Goal: Transaction & Acquisition: Purchase product/service

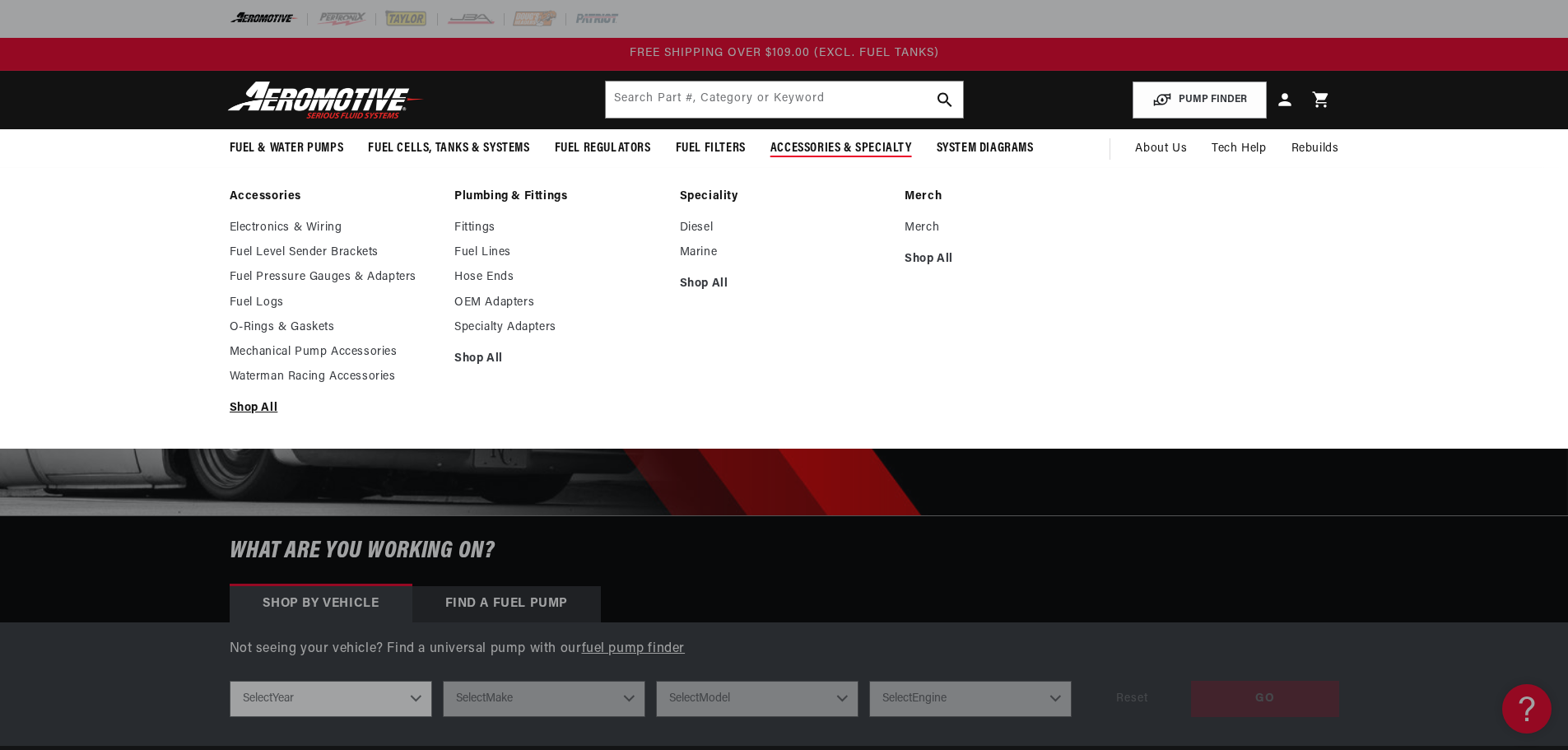
click at [262, 408] on link "Shop All" at bounding box center [335, 408] width 210 height 15
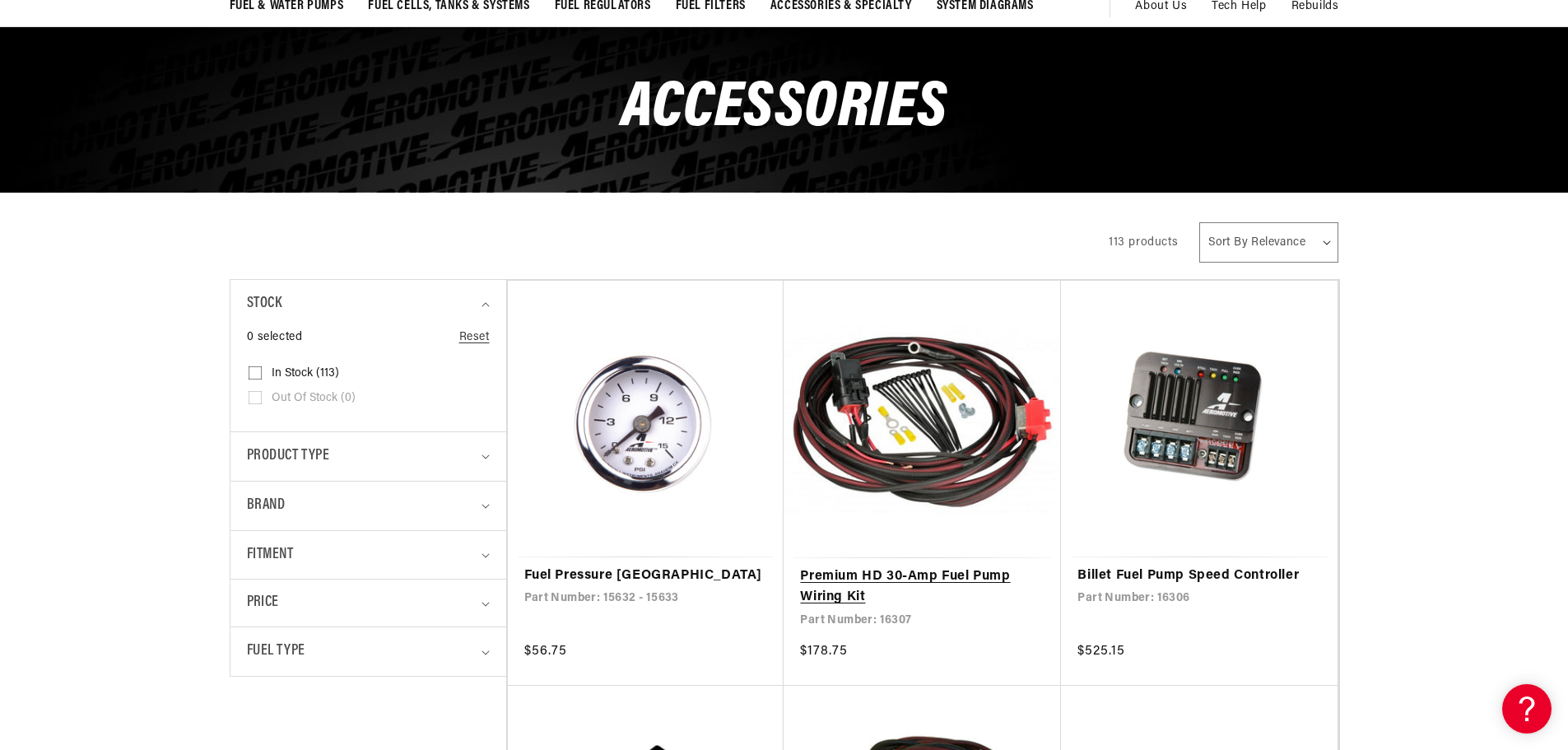
scroll to position [165, 0]
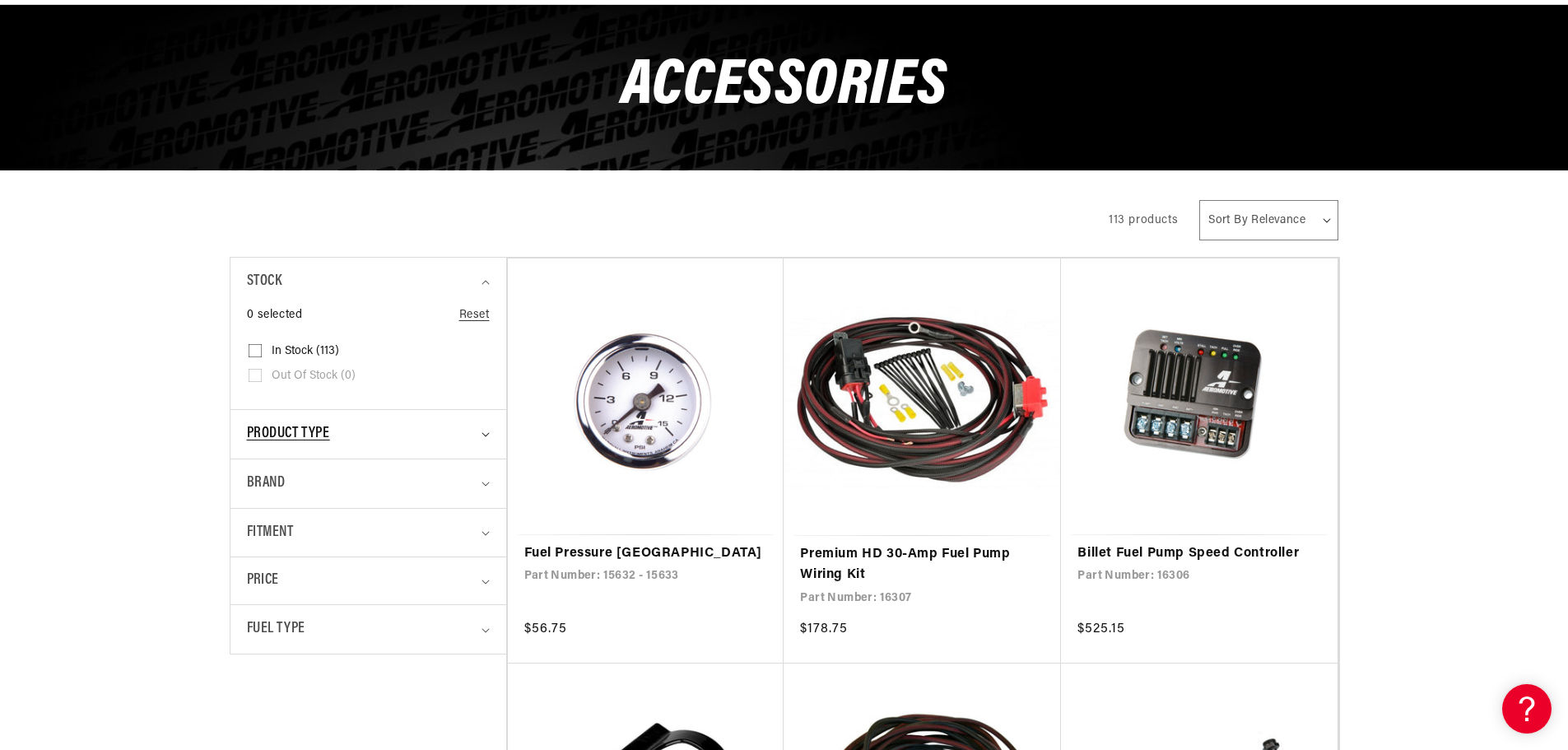
click at [485, 435] on icon "Product type (0 selected)" at bounding box center [485, 434] width 8 height 5
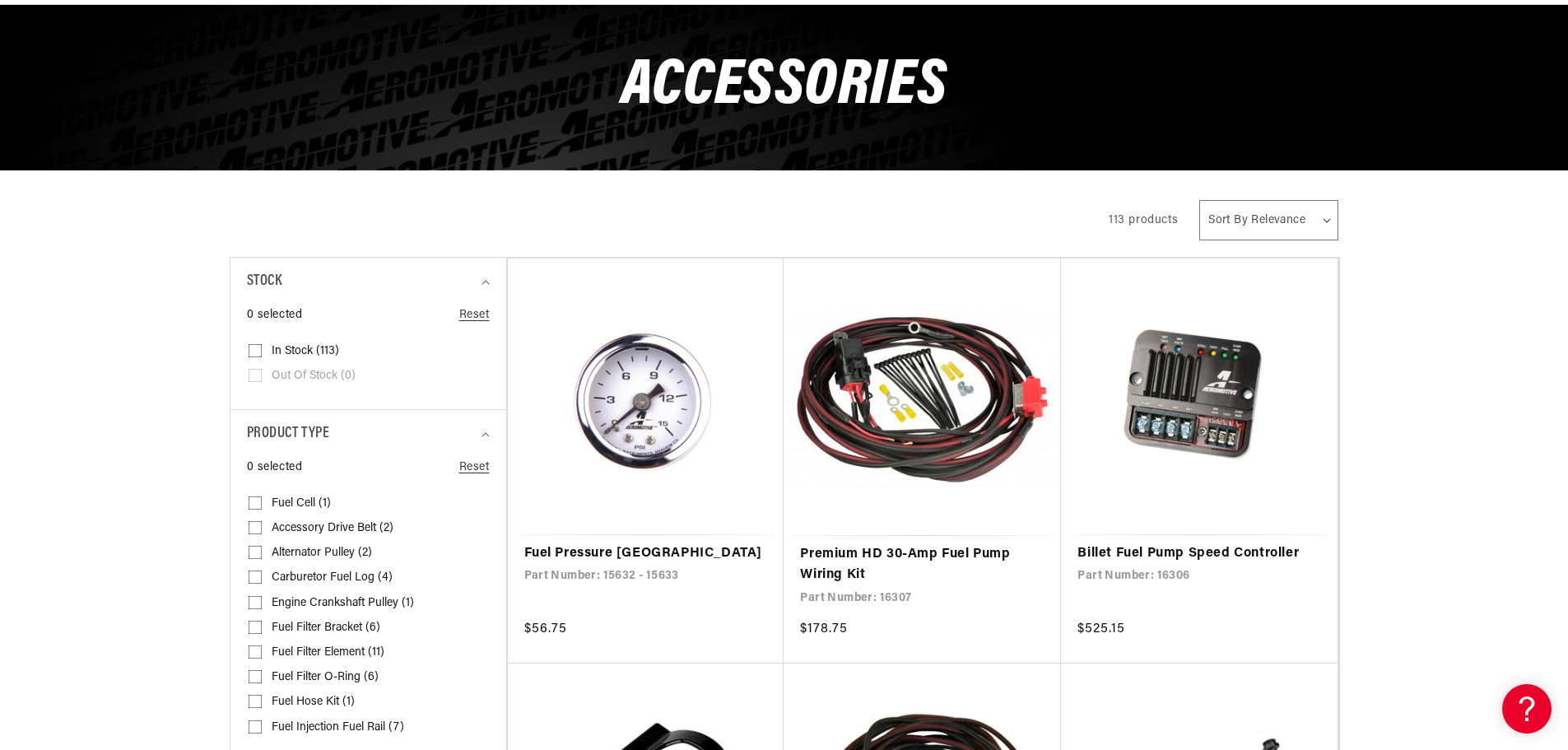
click at [252, 500] on input "Fuel Cell (1) Fuel Cell (1 product)" at bounding box center [256, 506] width 13 height 13
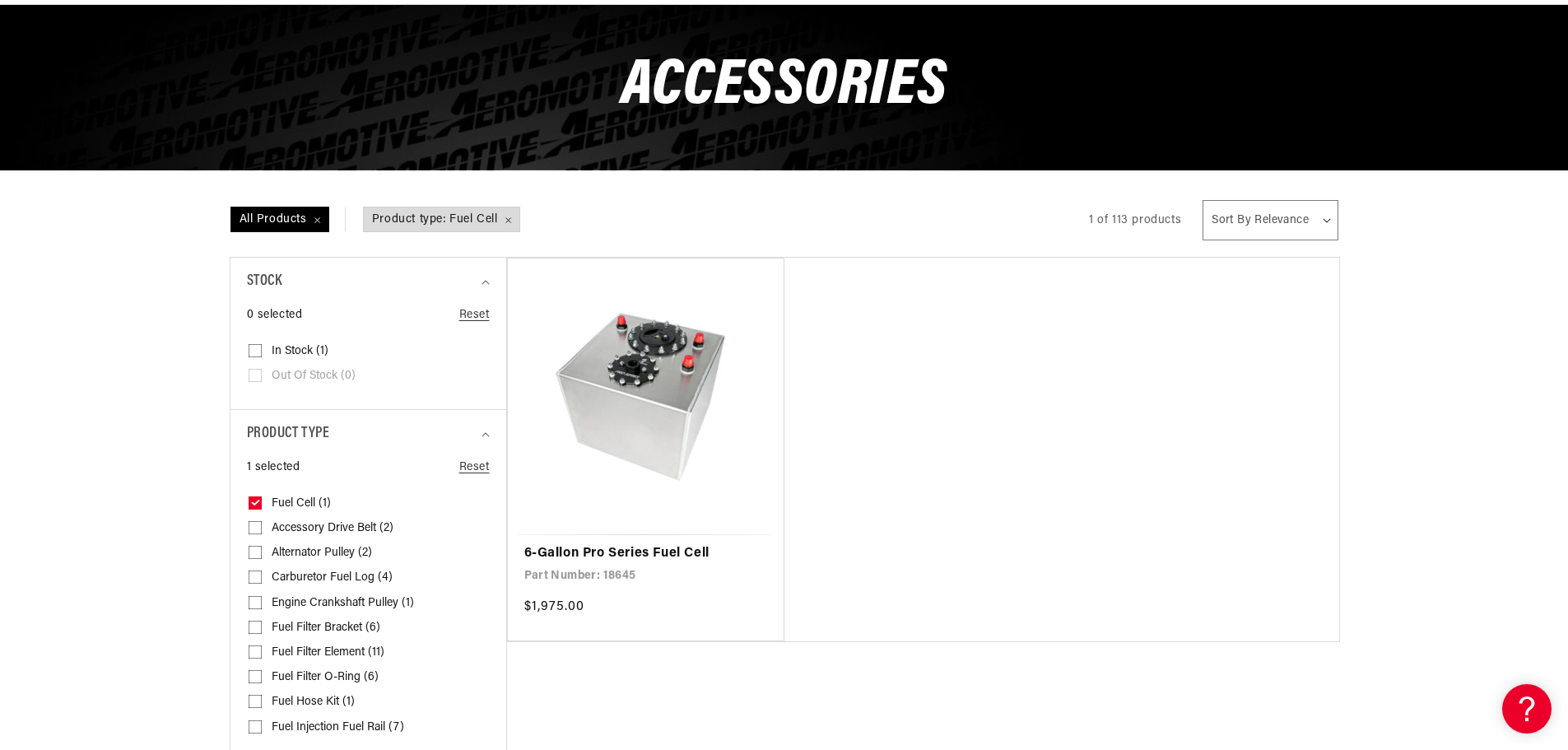
click at [256, 502] on icon at bounding box center [255, 503] width 6 height 4
click at [256, 502] on input "Fuel Cell (1) Fuel Cell (1 product)" at bounding box center [256, 506] width 13 height 13
checkbox input "false"
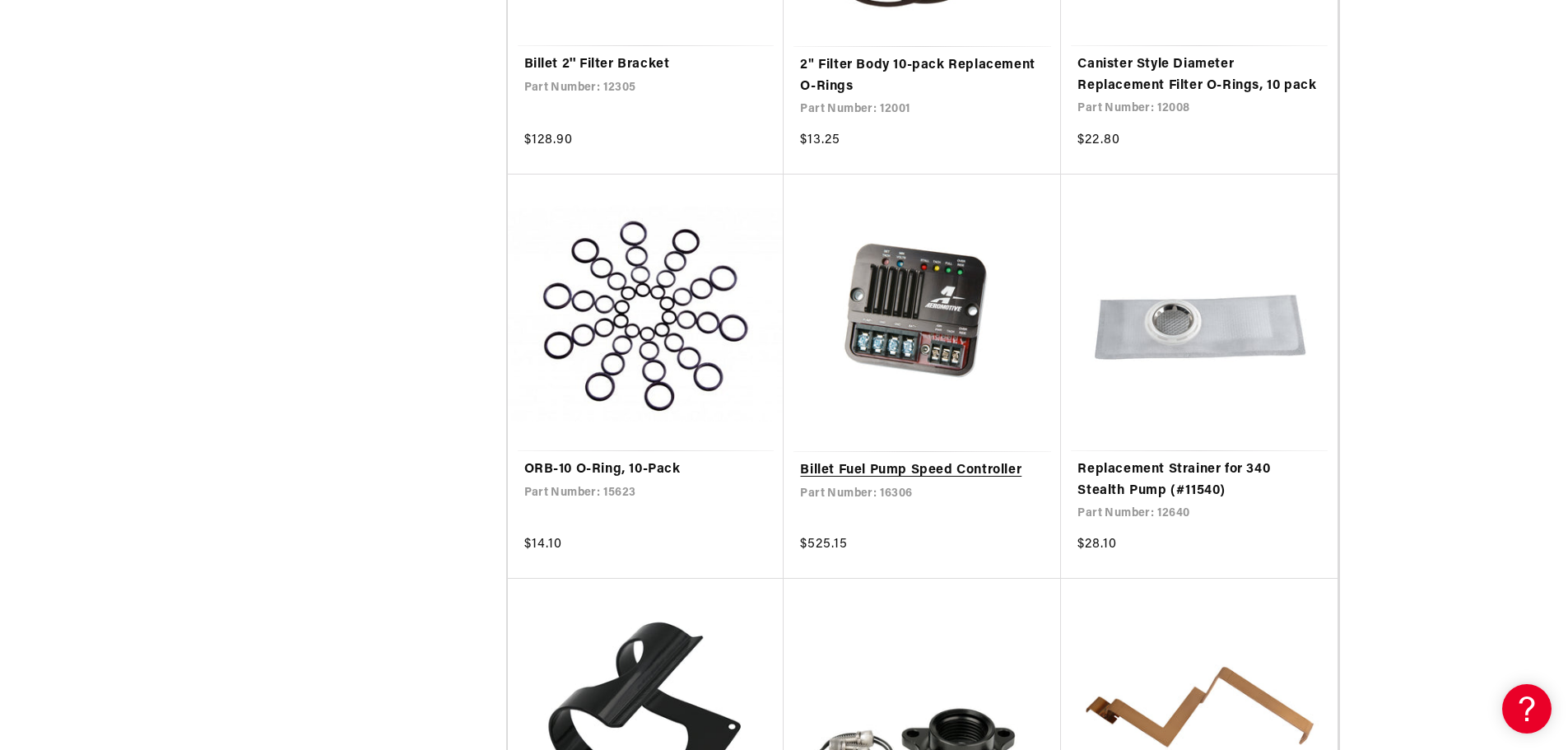
scroll to position [1564, 0]
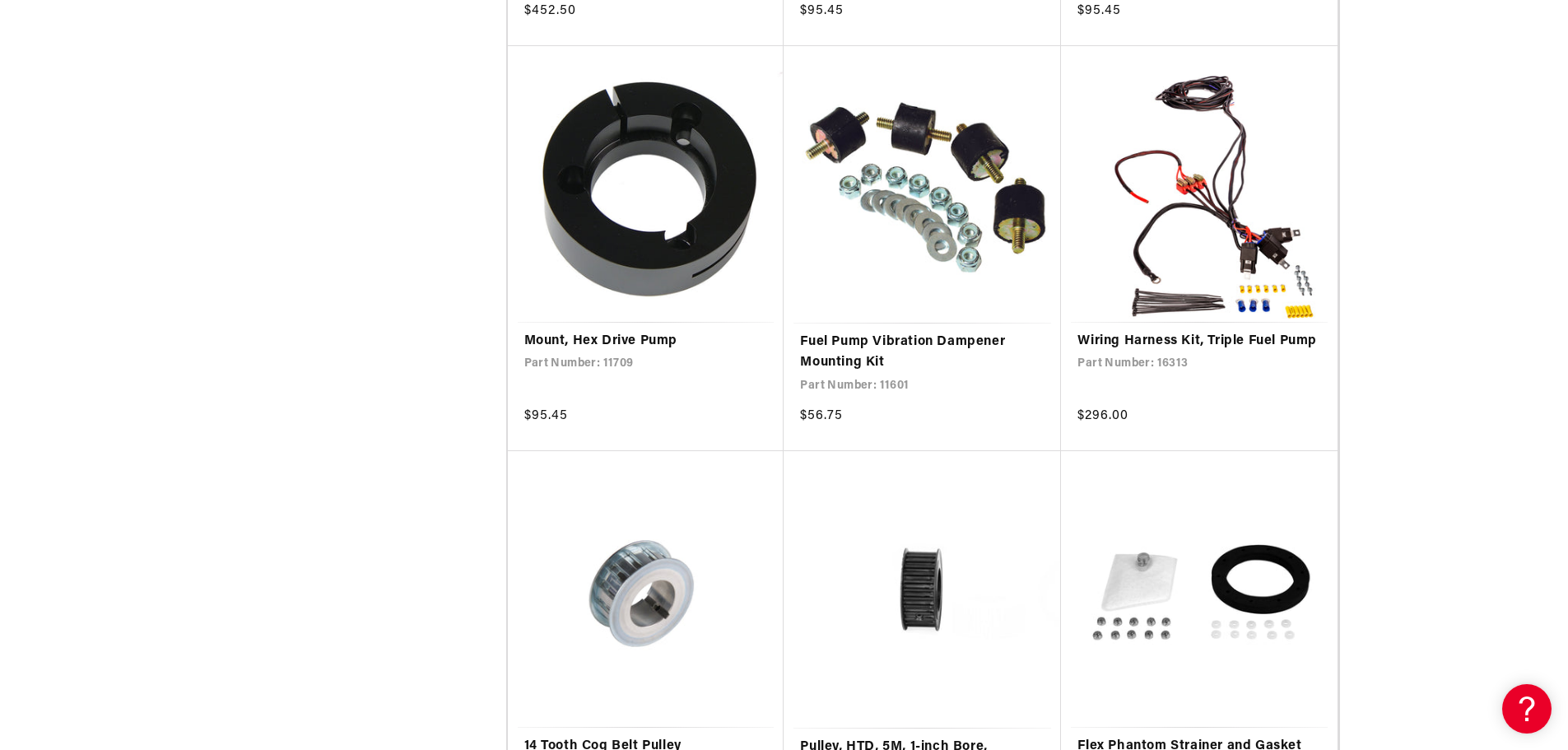
scroll to position [4858, 0]
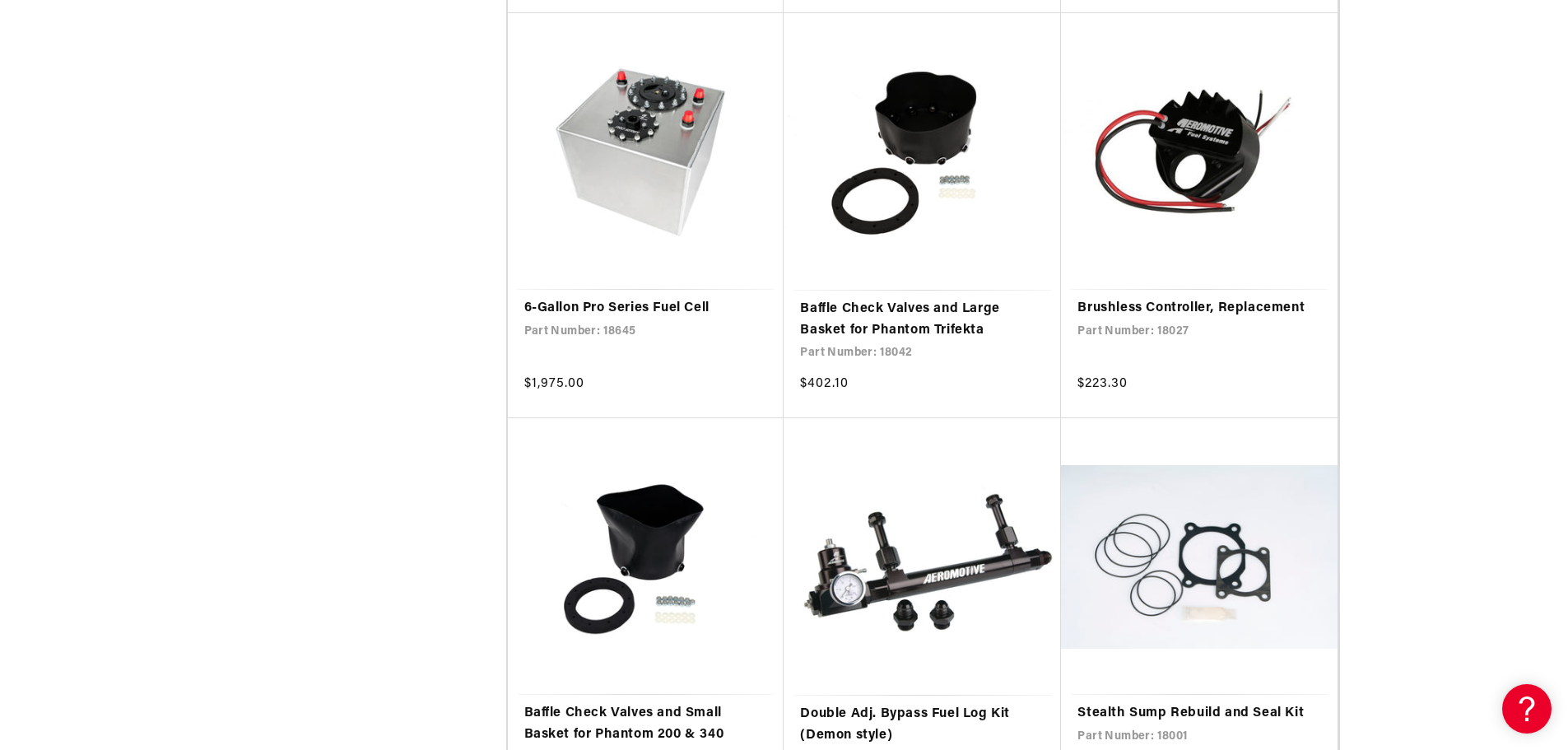
scroll to position [12597, 0]
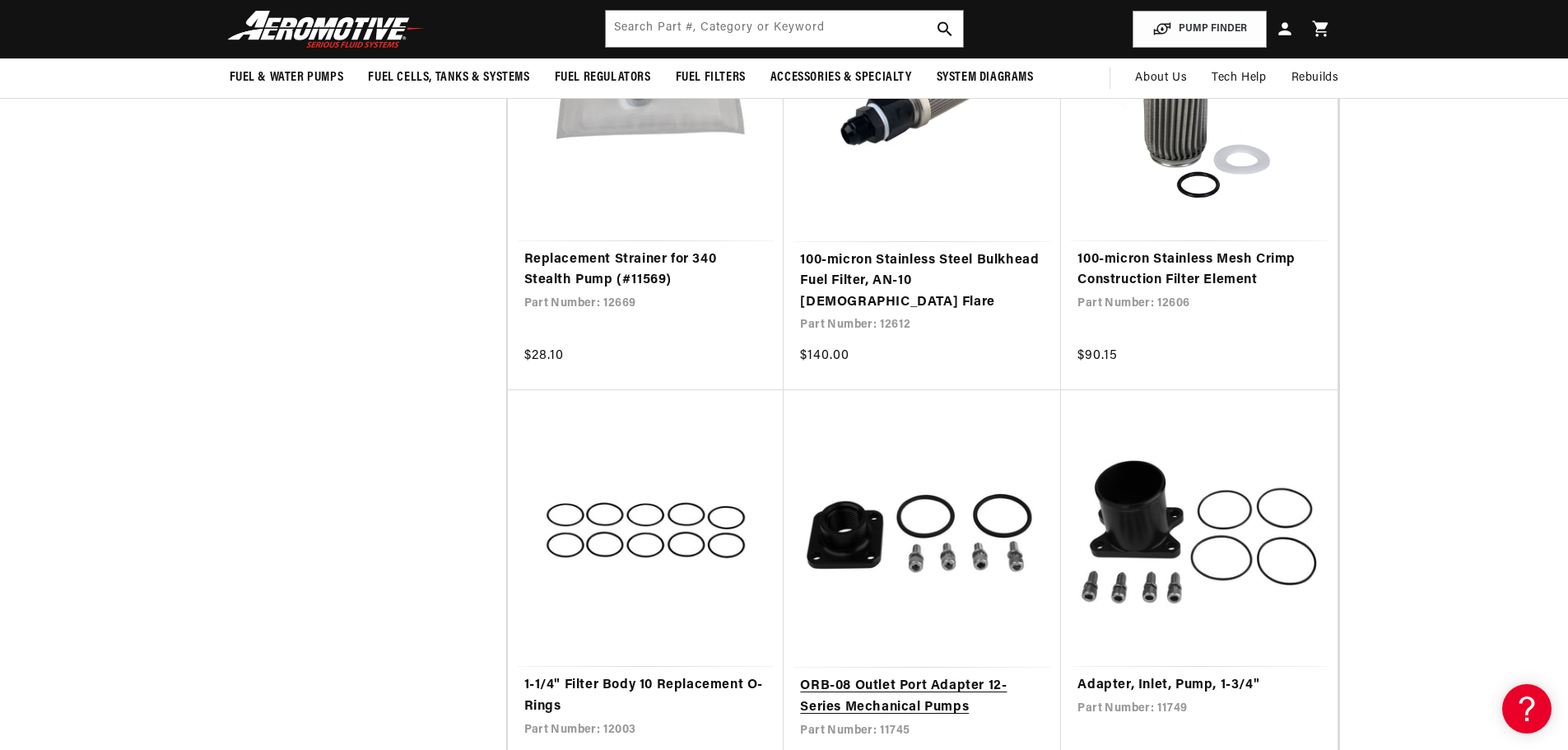
scroll to position [13667, 0]
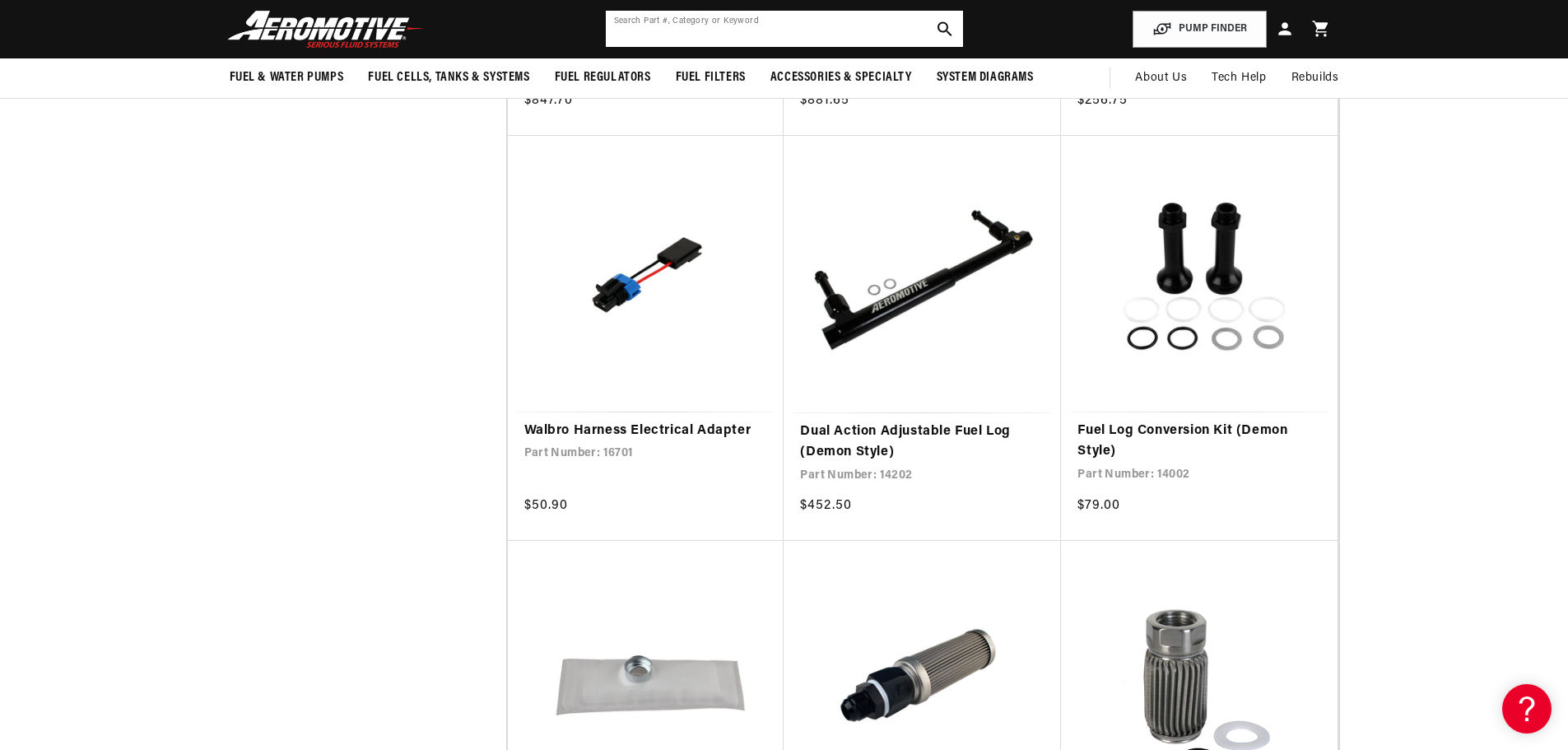
click at [767, 23] on input "text" at bounding box center [784, 28] width 358 height 36
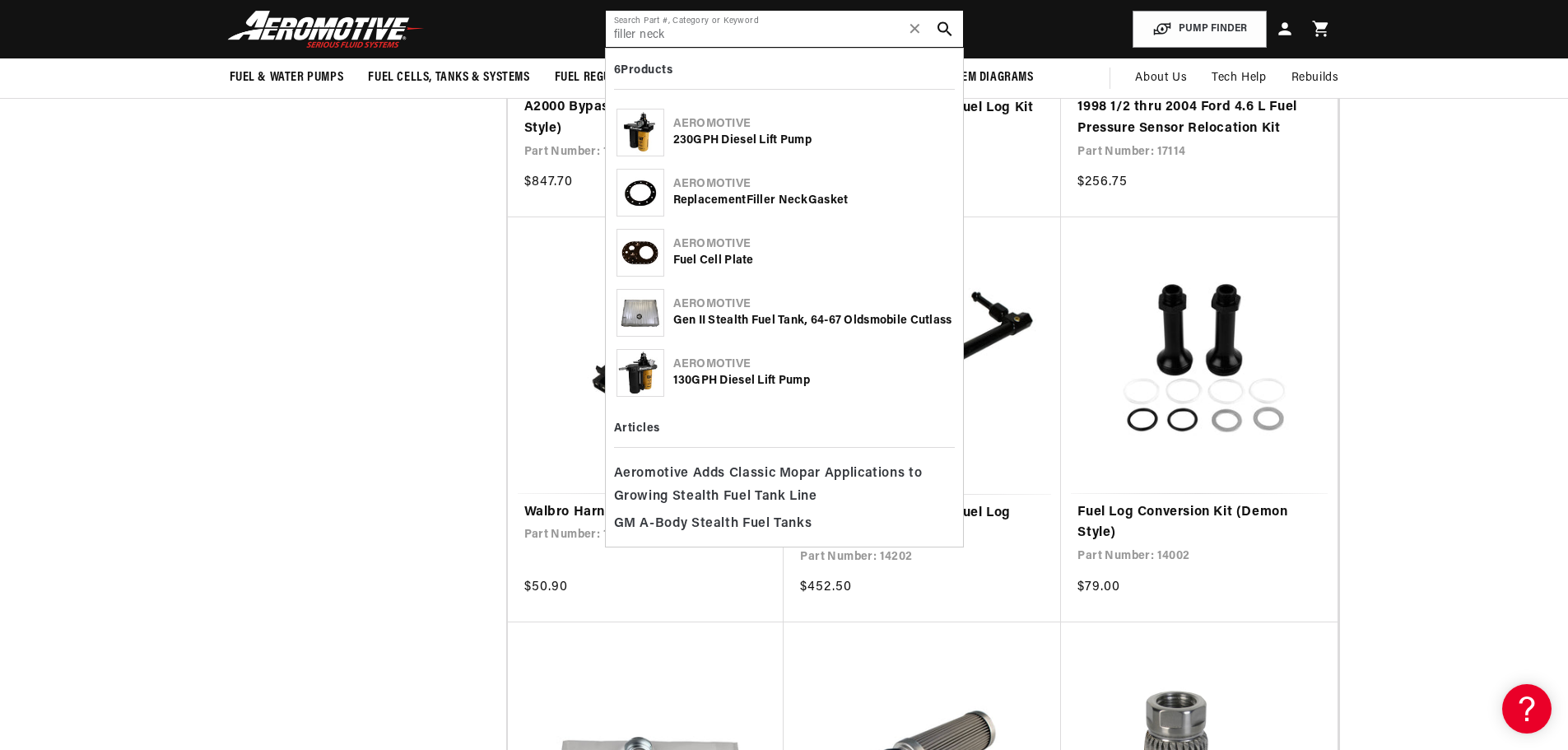
scroll to position [13585, 0]
type input "filler neck"
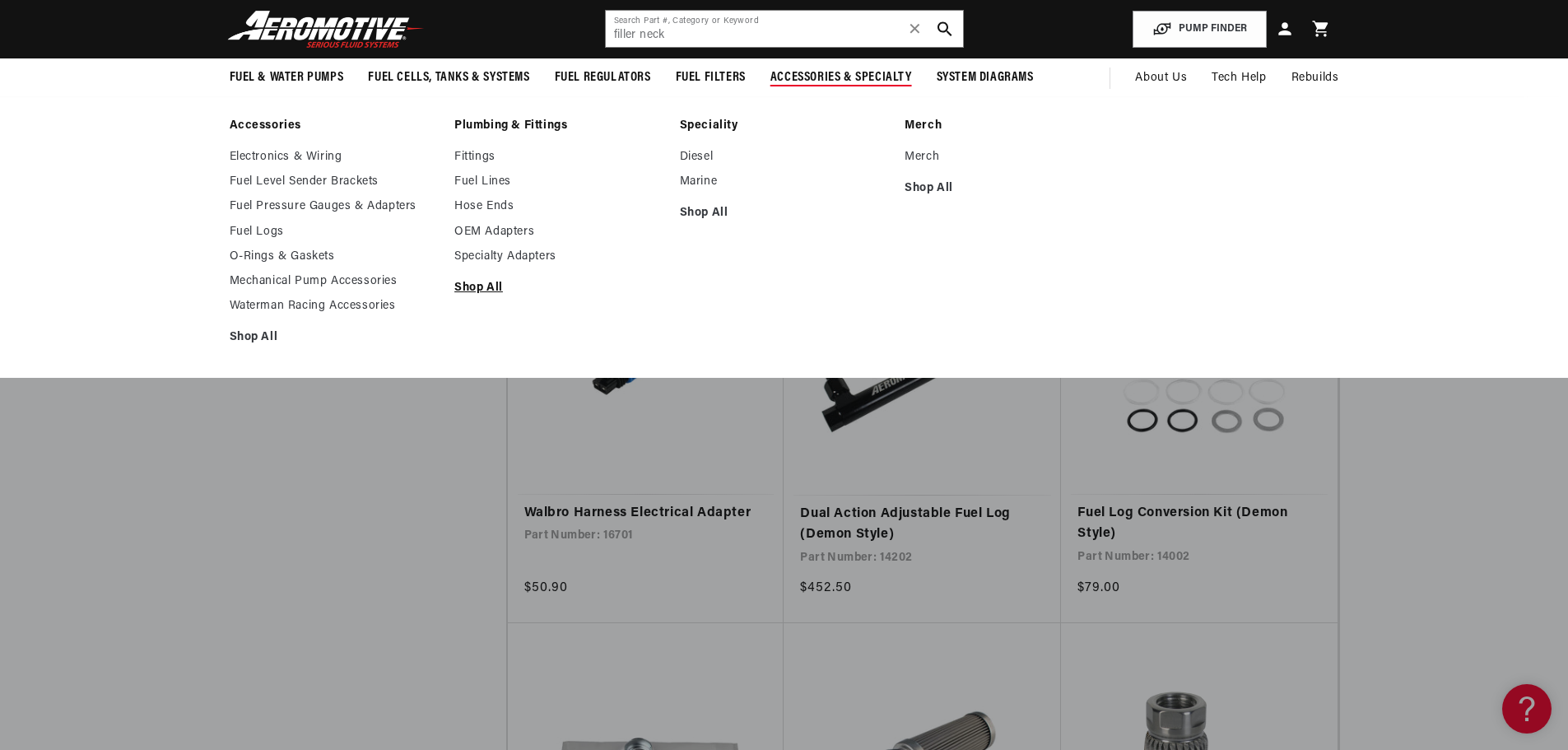
click at [483, 291] on link "Shop All" at bounding box center [559, 288] width 210 height 15
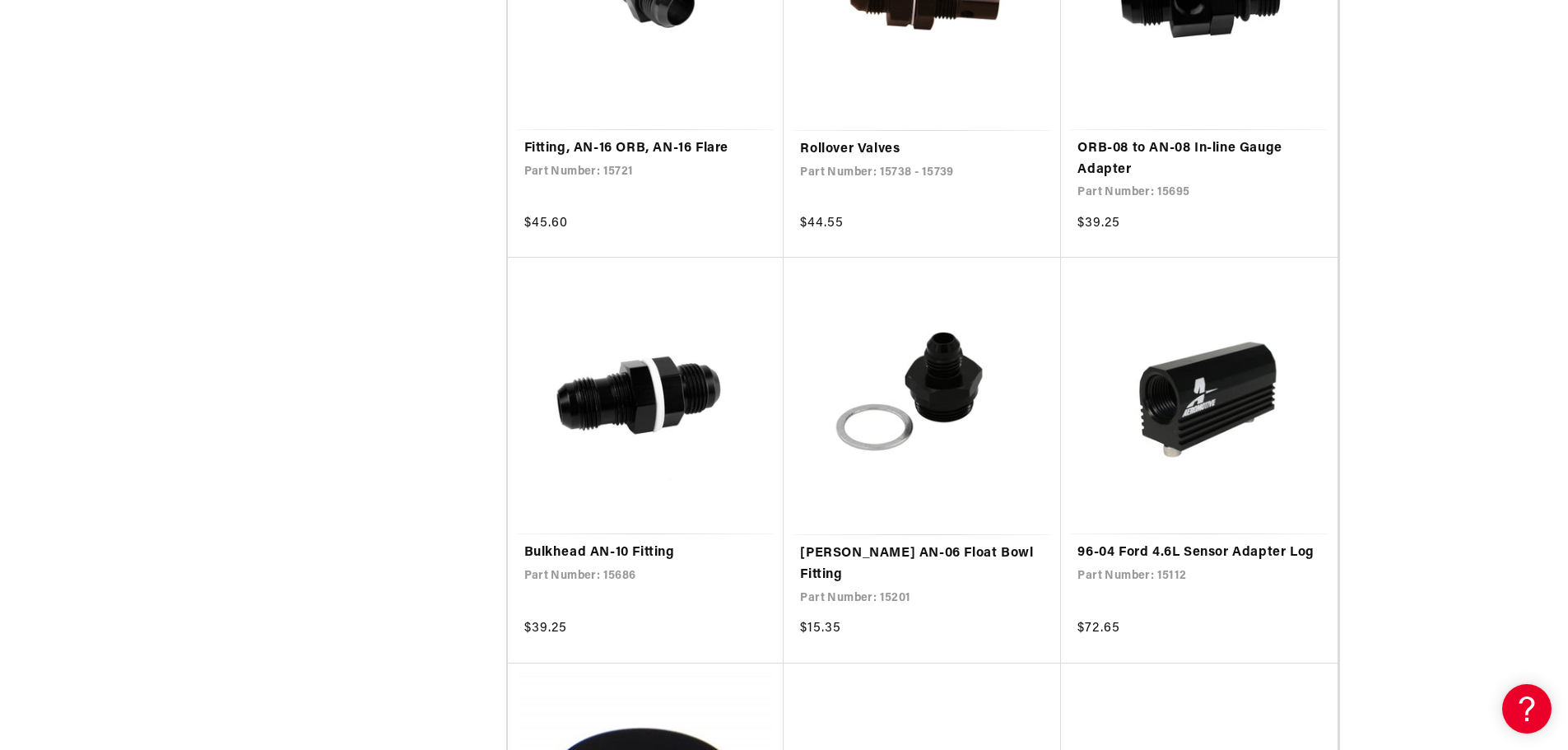
scroll to position [2964, 0]
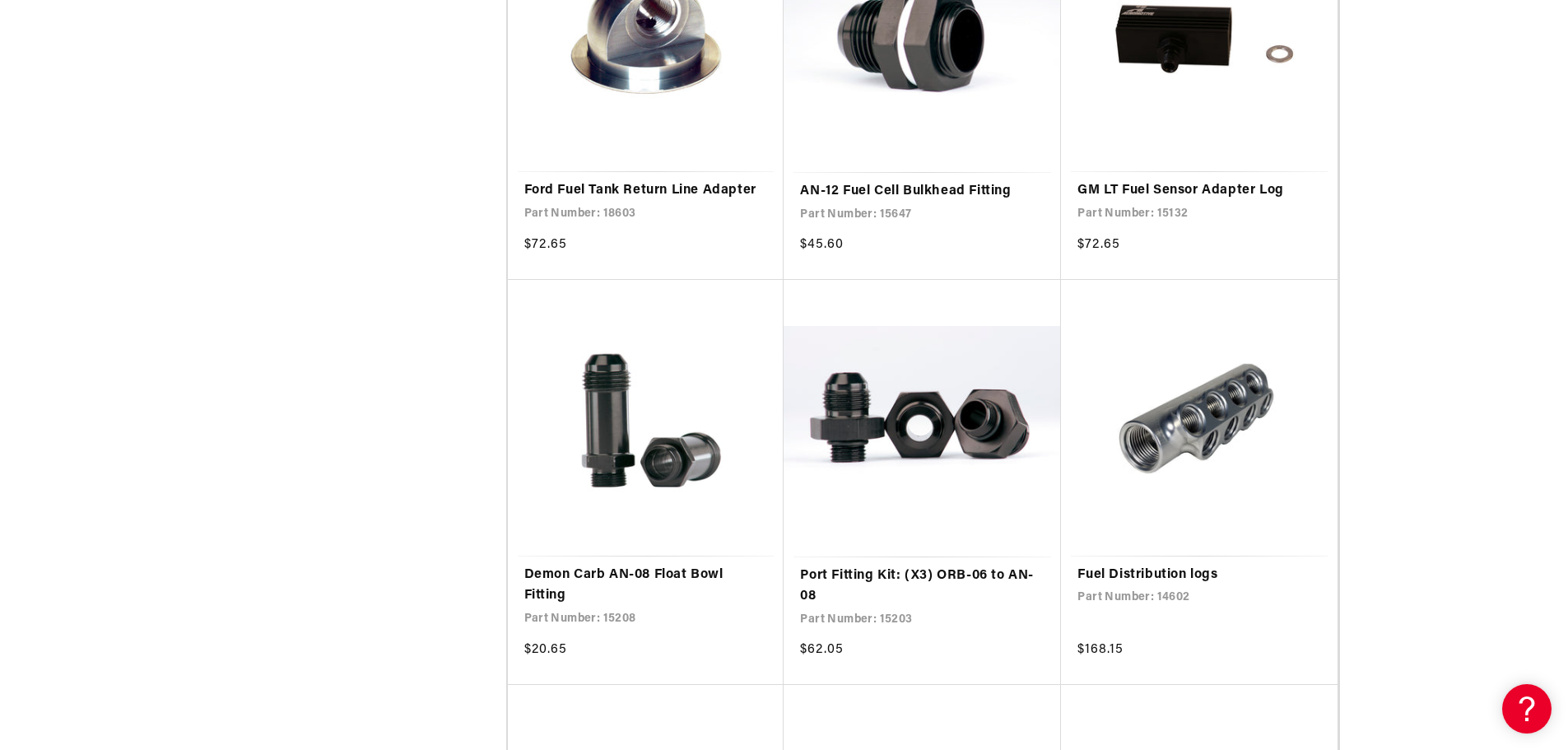
scroll to position [6175, 0]
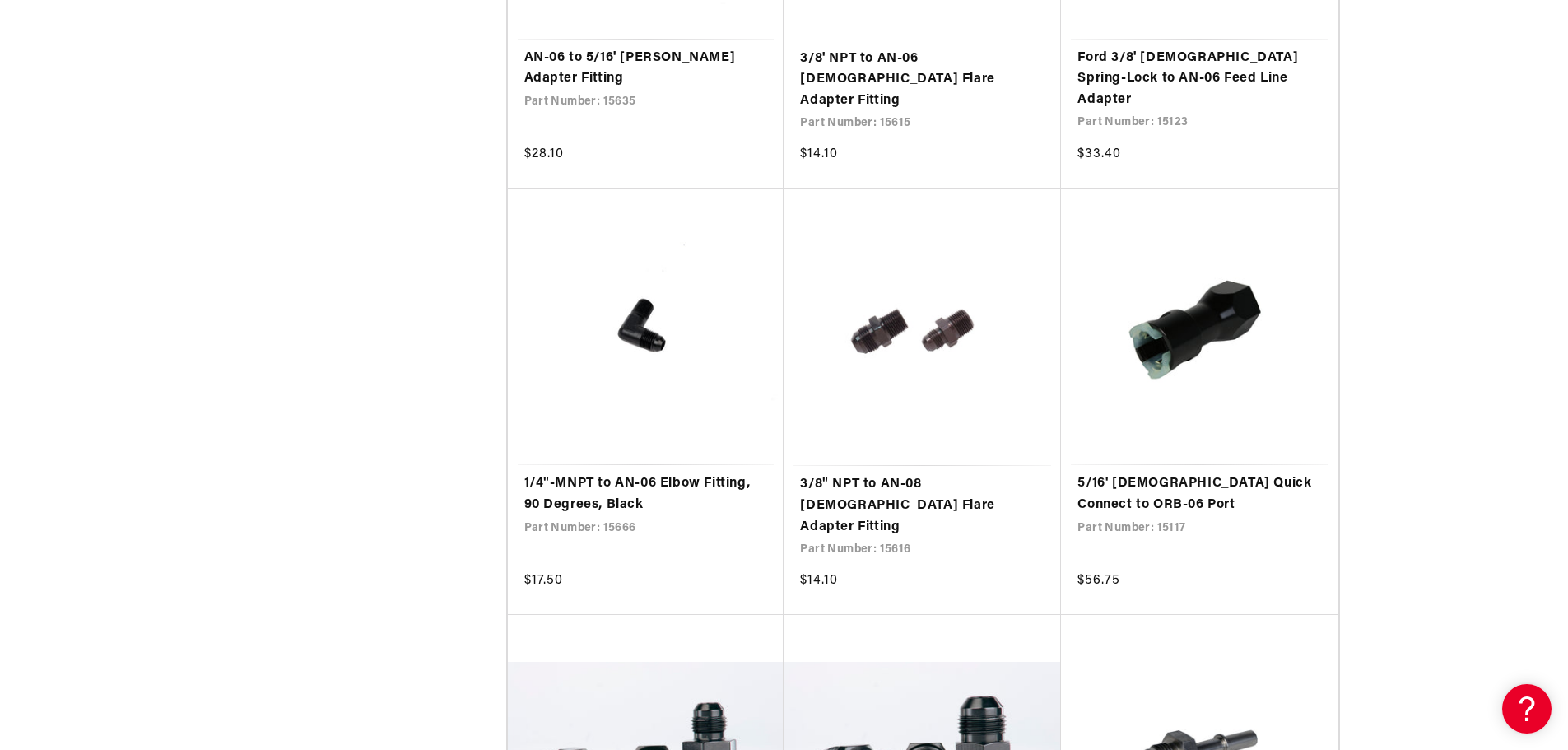
scroll to position [11691, 0]
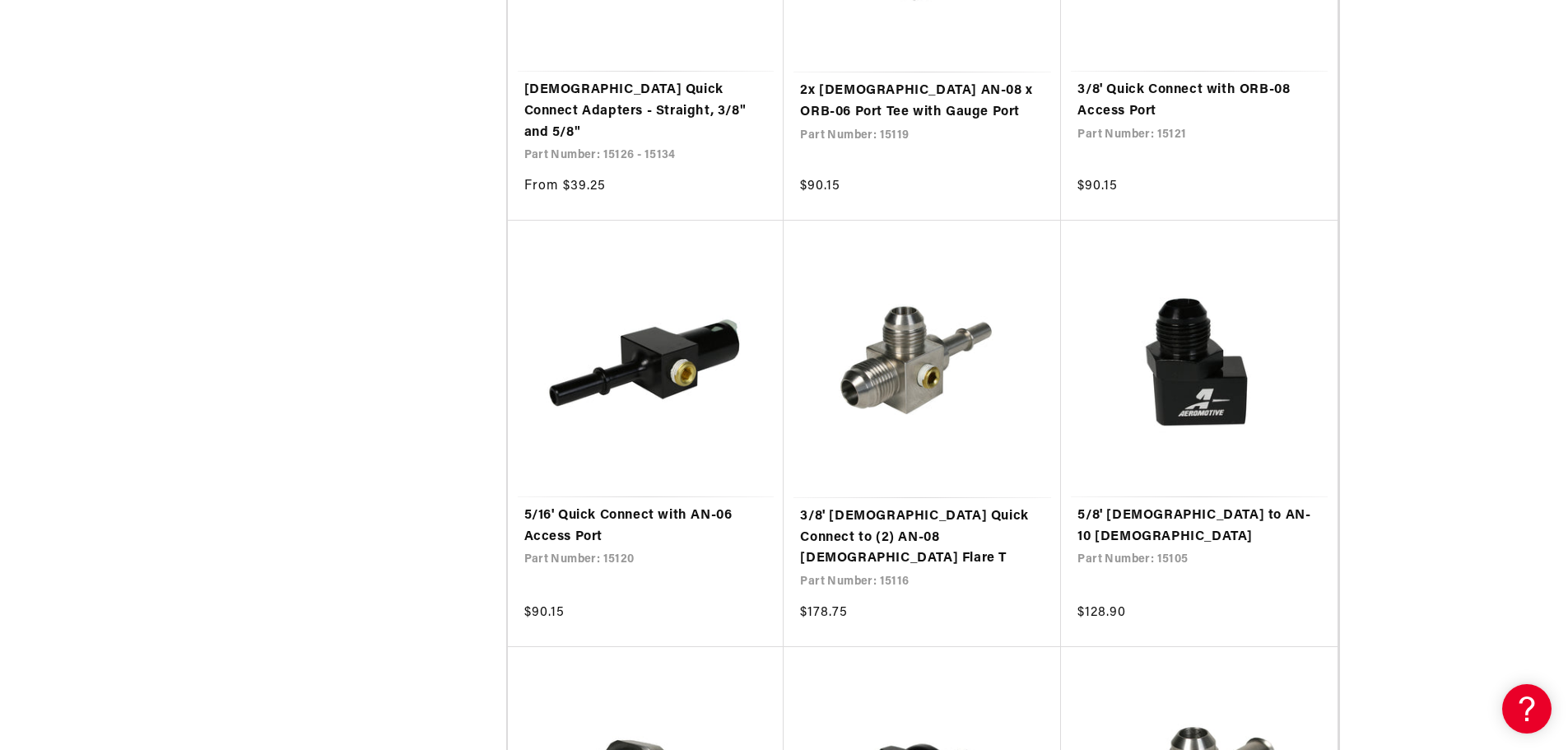
scroll to position [13585, 0]
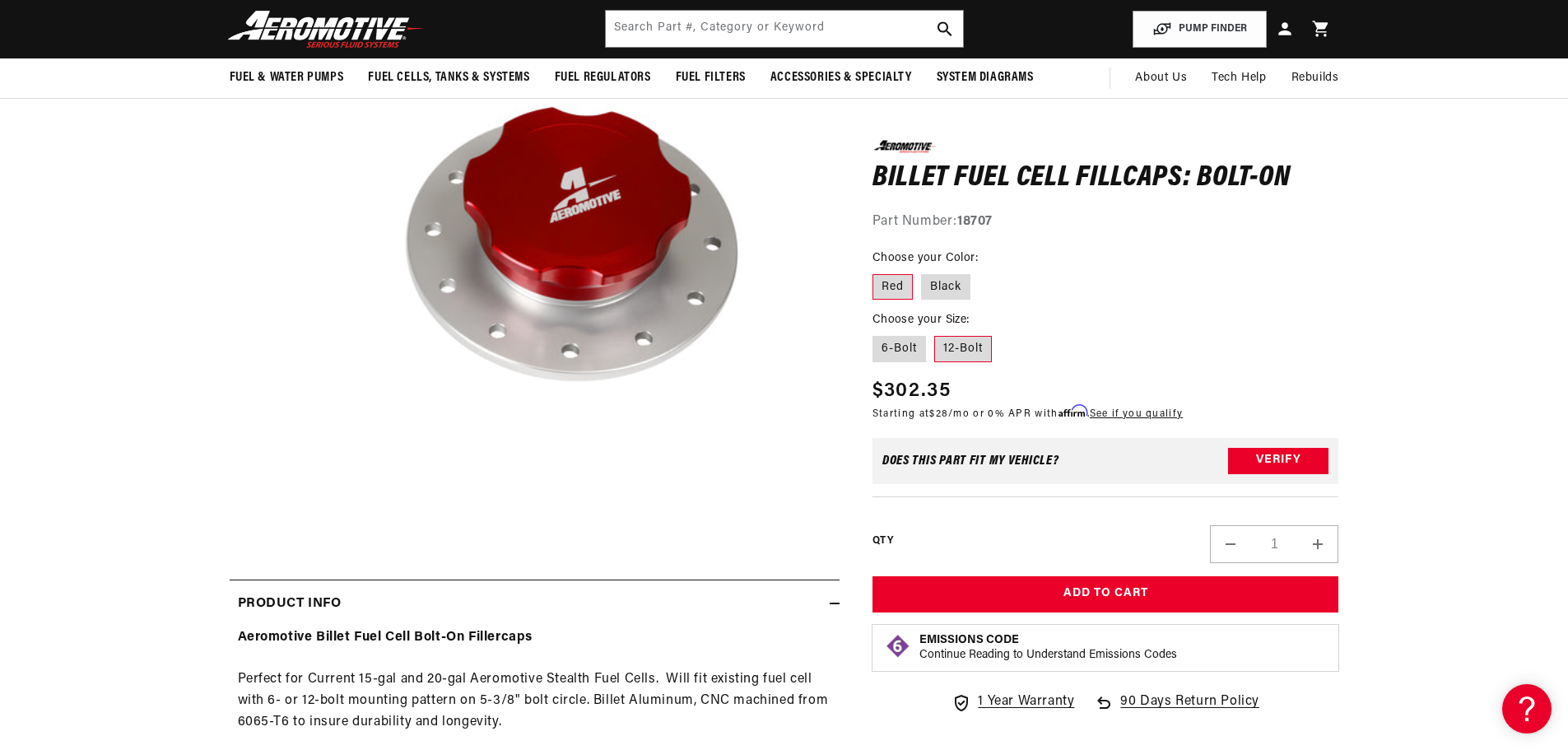
scroll to position [165, 0]
